Goal: Find specific page/section: Find specific page/section

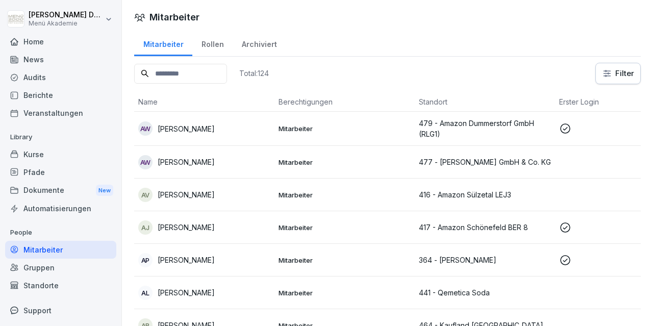
click at [56, 250] on div "Mitarbeiter" at bounding box center [60, 250] width 111 height 18
click at [61, 291] on div "Standorte" at bounding box center [60, 286] width 111 height 18
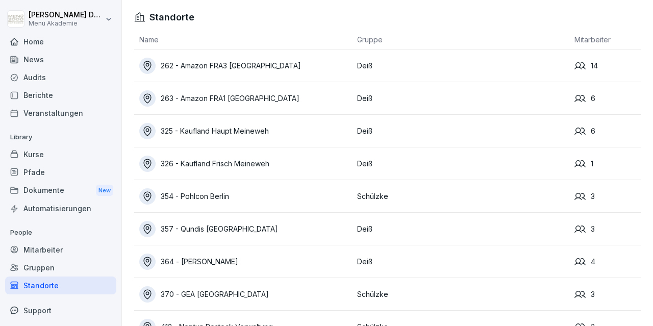
click at [64, 257] on div "Mitarbeiter" at bounding box center [60, 250] width 111 height 18
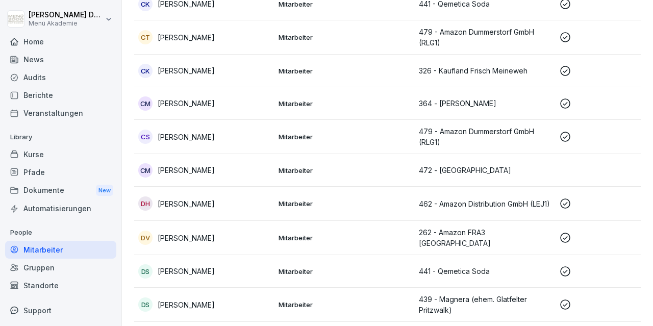
scroll to position [651, 0]
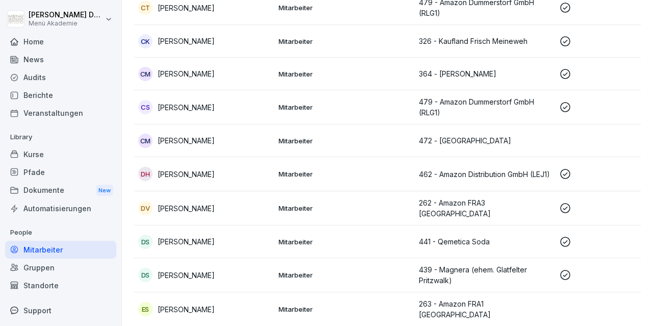
click at [413, 216] on td "Mitarbeiter" at bounding box center [345, 208] width 140 height 34
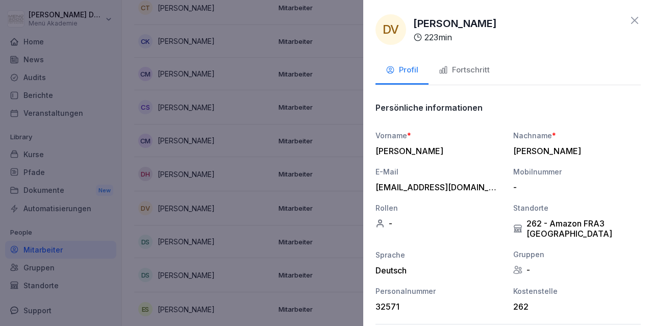
click at [636, 23] on icon at bounding box center [635, 20] width 12 height 12
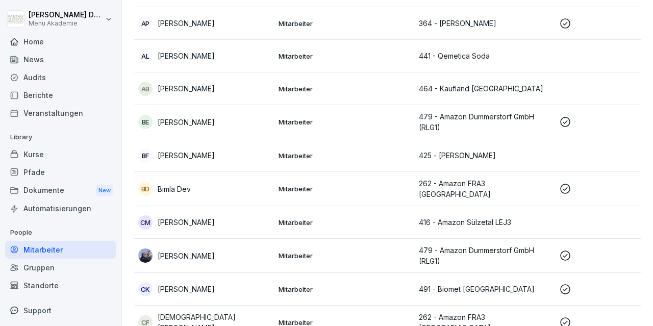
scroll to position [0, 0]
